Goal: Information Seeking & Learning: Learn about a topic

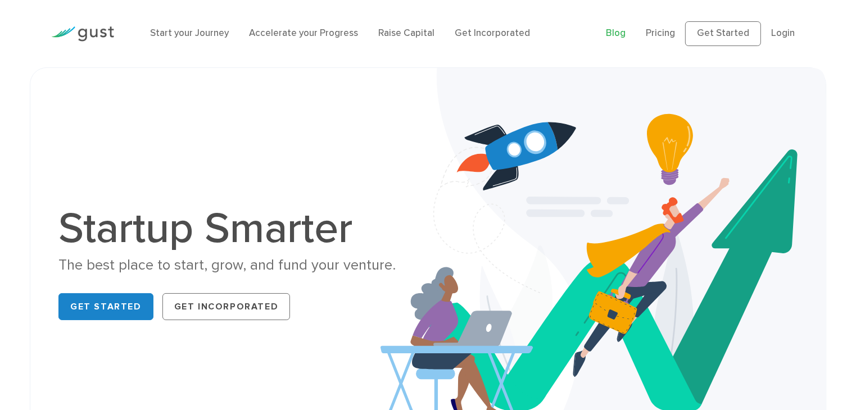
click at [623, 37] on link "Blog" at bounding box center [616, 33] width 20 height 11
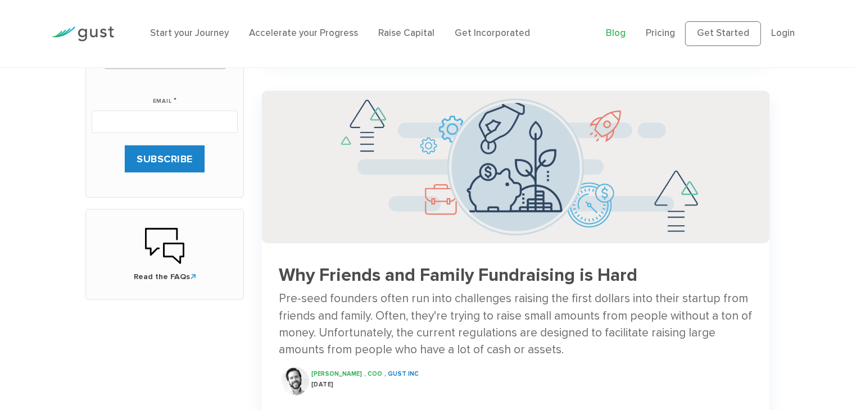
drag, startPoint x: 863, startPoint y: 61, endPoint x: 863, endPoint y: 140, distance: 79.3
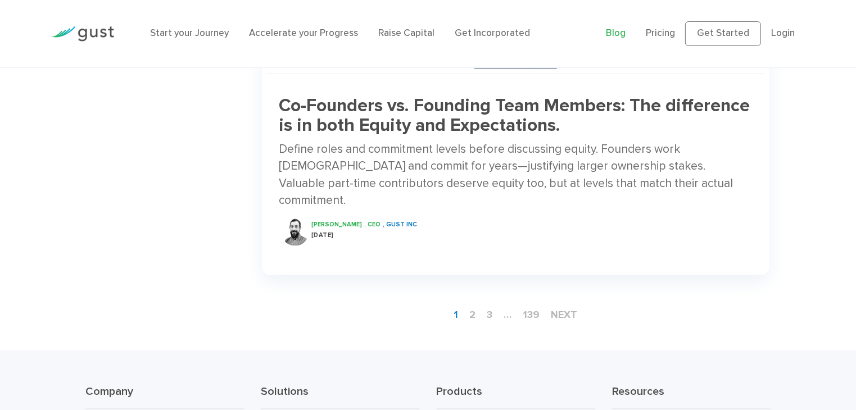
scroll to position [1749, 0]
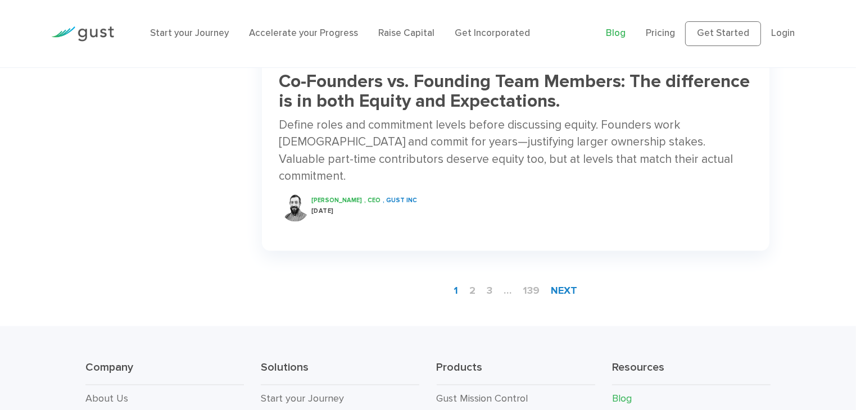
click at [564, 280] on link "next" at bounding box center [564, 290] width 35 height 21
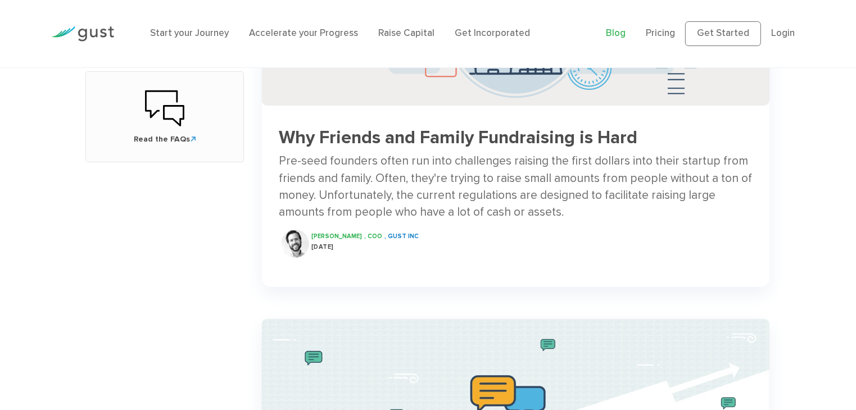
scroll to position [581, 0]
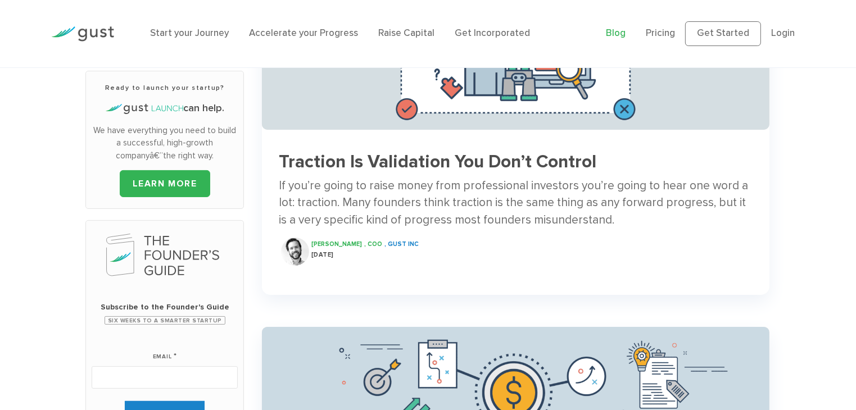
scroll to position [216, 0]
